Goal: Transaction & Acquisition: Purchase product/service

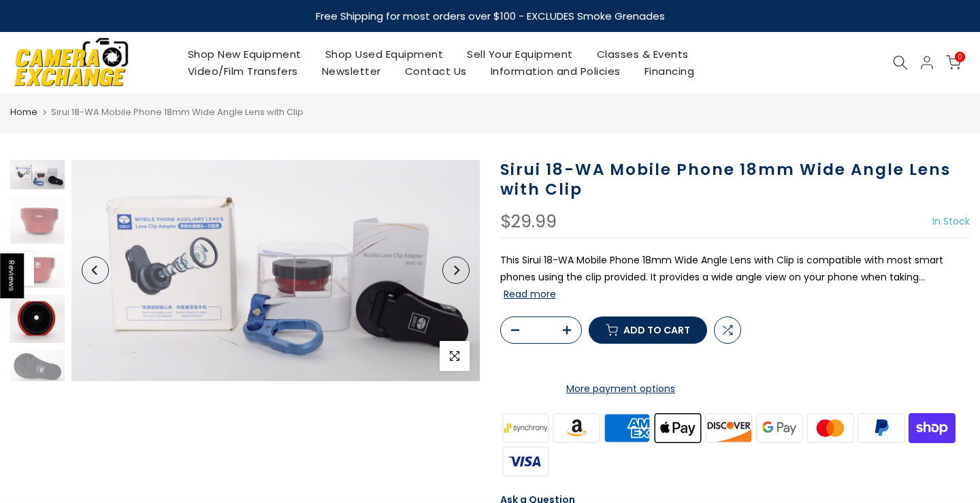
click at [40, 333] on img at bounding box center [37, 319] width 54 height 48
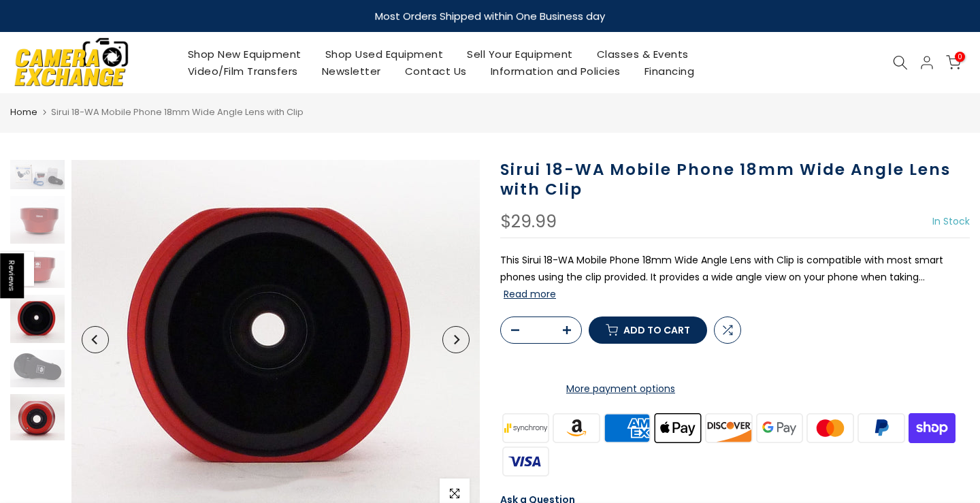
click at [52, 420] on img at bounding box center [37, 417] width 54 height 46
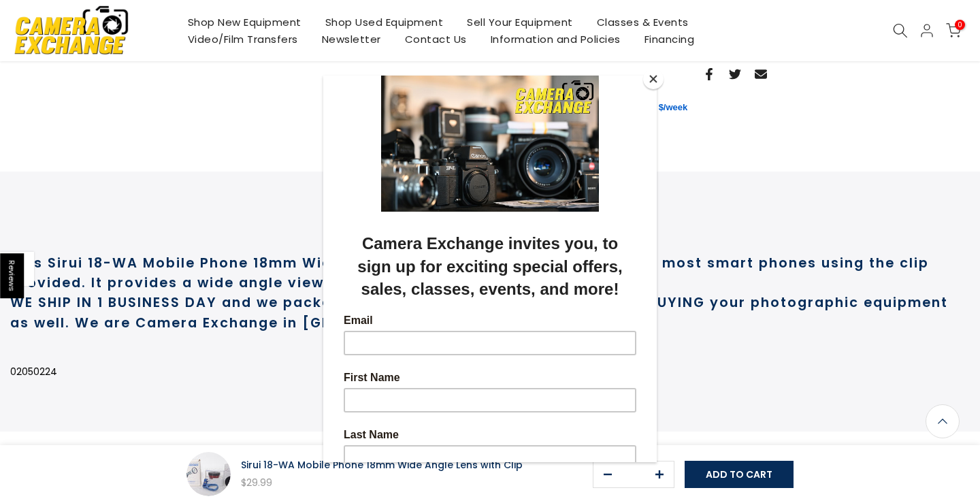
click at [649, 77] on button "Close" at bounding box center [653, 79] width 20 height 20
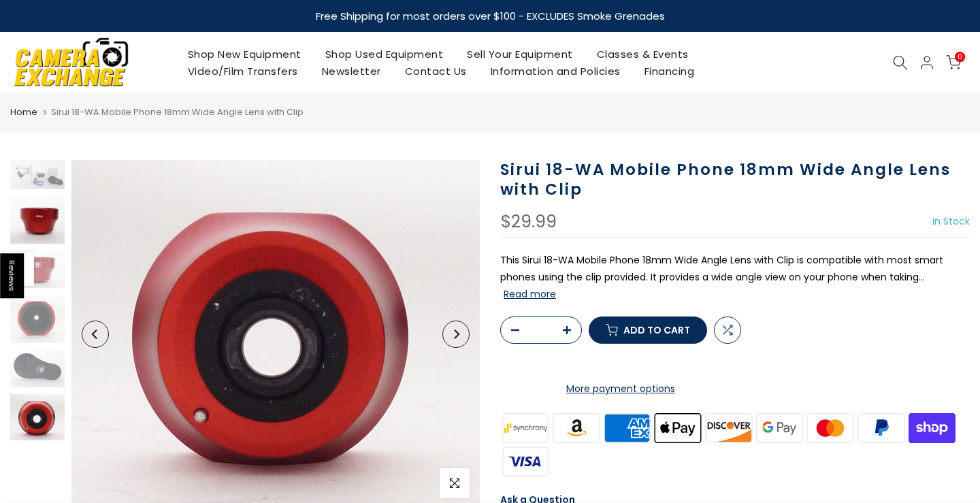
click at [49, 207] on img at bounding box center [37, 220] width 54 height 48
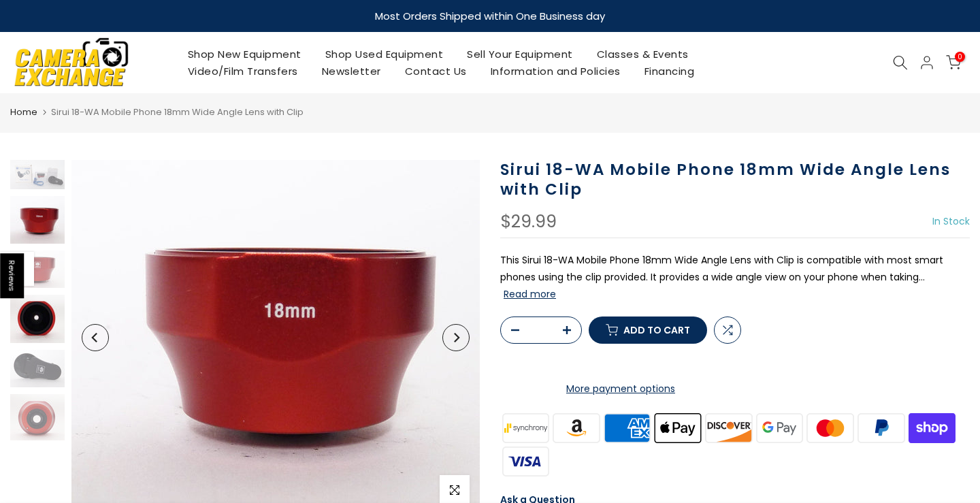
click at [46, 325] on img at bounding box center [37, 319] width 54 height 48
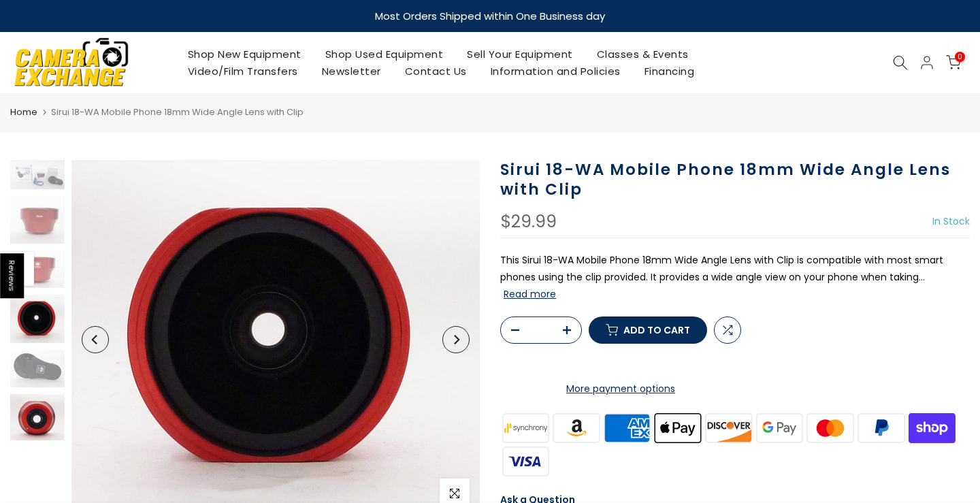
click at [35, 404] on img at bounding box center [37, 417] width 54 height 46
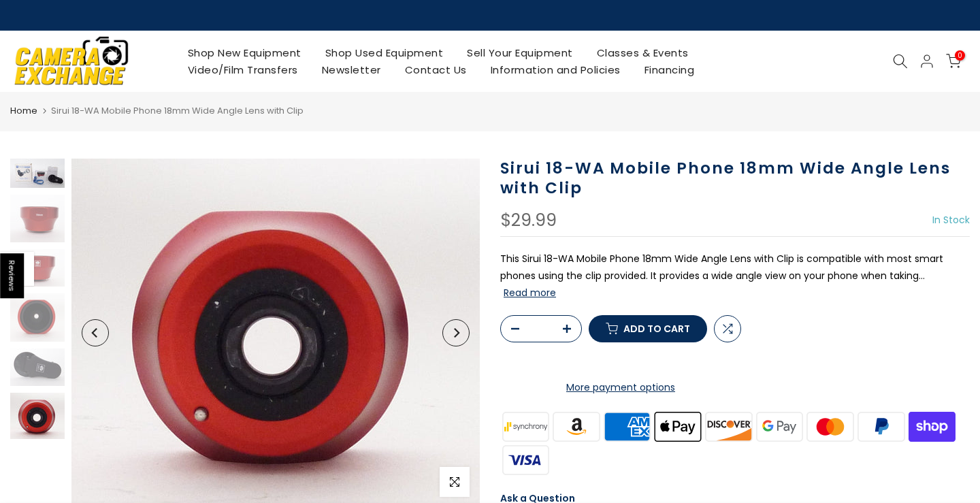
click at [36, 187] on div at bounding box center [38, 299] width 58 height 280
click at [29, 223] on img at bounding box center [37, 219] width 54 height 48
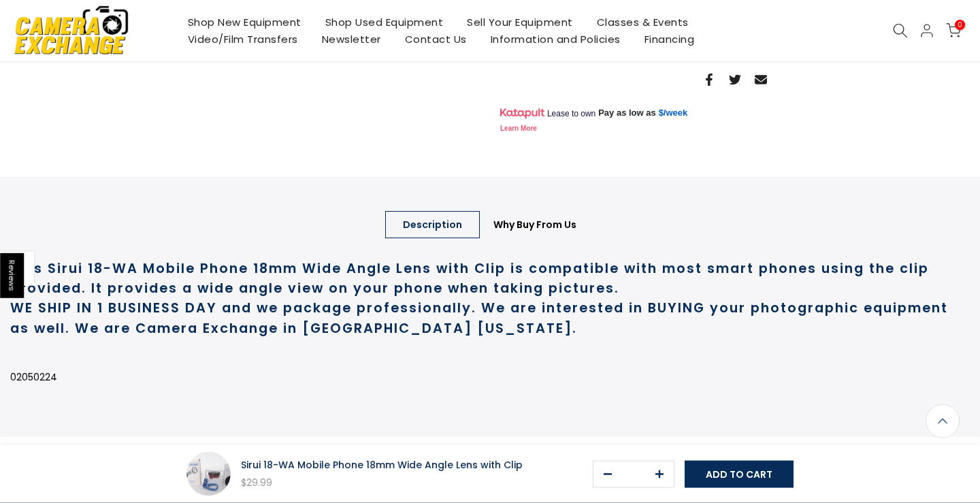
scroll to position [646, 0]
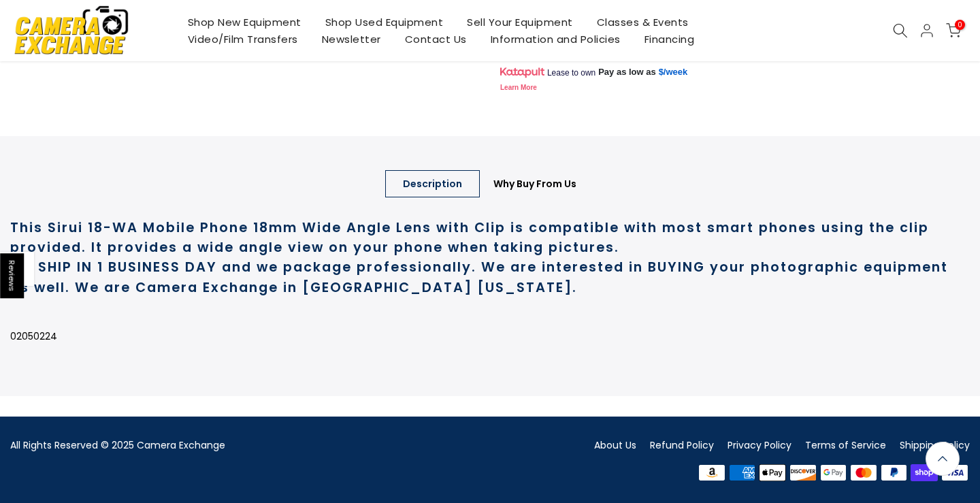
click at [497, 290] on h1 "WE SHIP IN 1 BUSINESS DAY and we package professionally. We are interested in B…" at bounding box center [490, 277] width 960 height 40
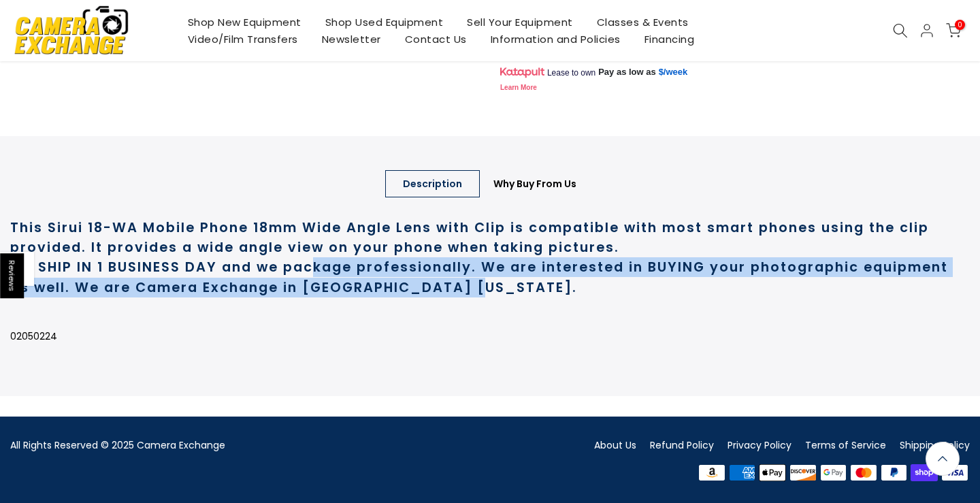
scroll to position [644, 0]
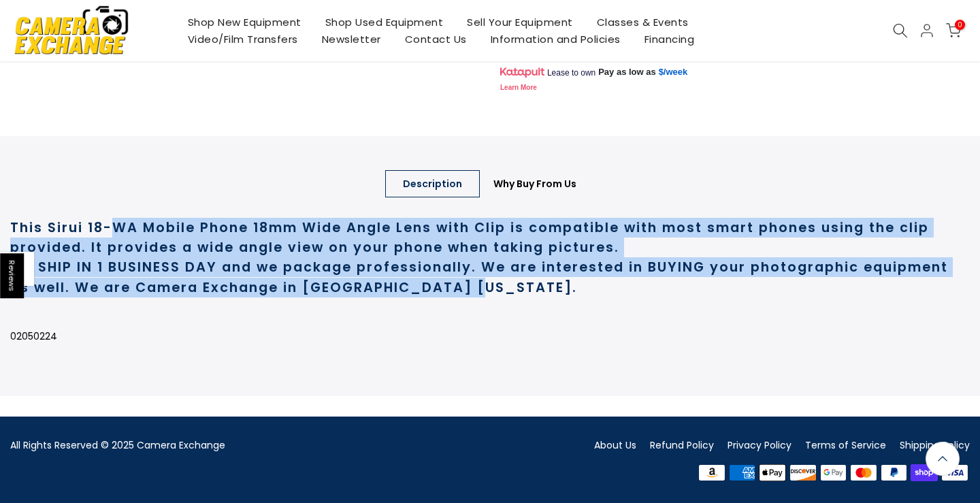
drag, startPoint x: 484, startPoint y: 288, endPoint x: 212, endPoint y: 252, distance: 274.6
click at [115, 234] on div "This Sirui 18-WA Mobile Phone 18mm Wide Angle Lens with Clip is compatible with…" at bounding box center [490, 288] width 960 height 175
click at [232, 254] on strong "This Sirui 18-WA Mobile Phone 18mm Wide Angle Lens with Clip is compatible with…" at bounding box center [469, 237] width 919 height 38
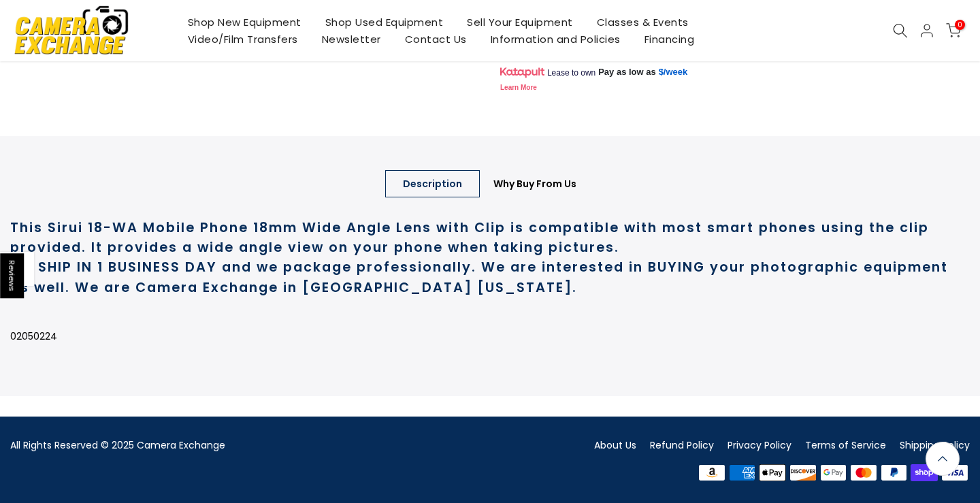
scroll to position [646, 0]
